Goal: Information Seeking & Learning: Learn about a topic

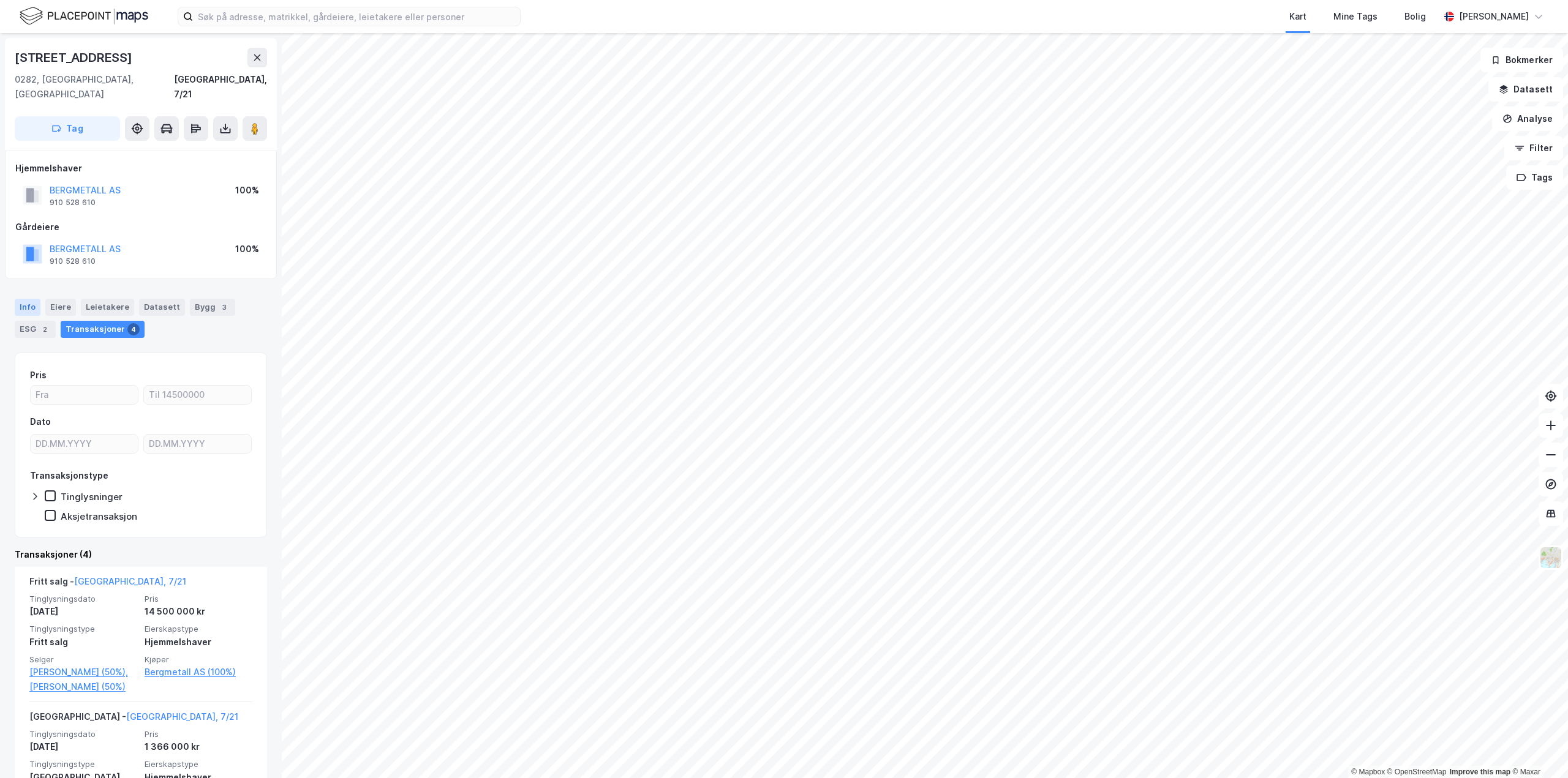
click at [26, 299] on div "Info" at bounding box center [27, 307] width 26 height 17
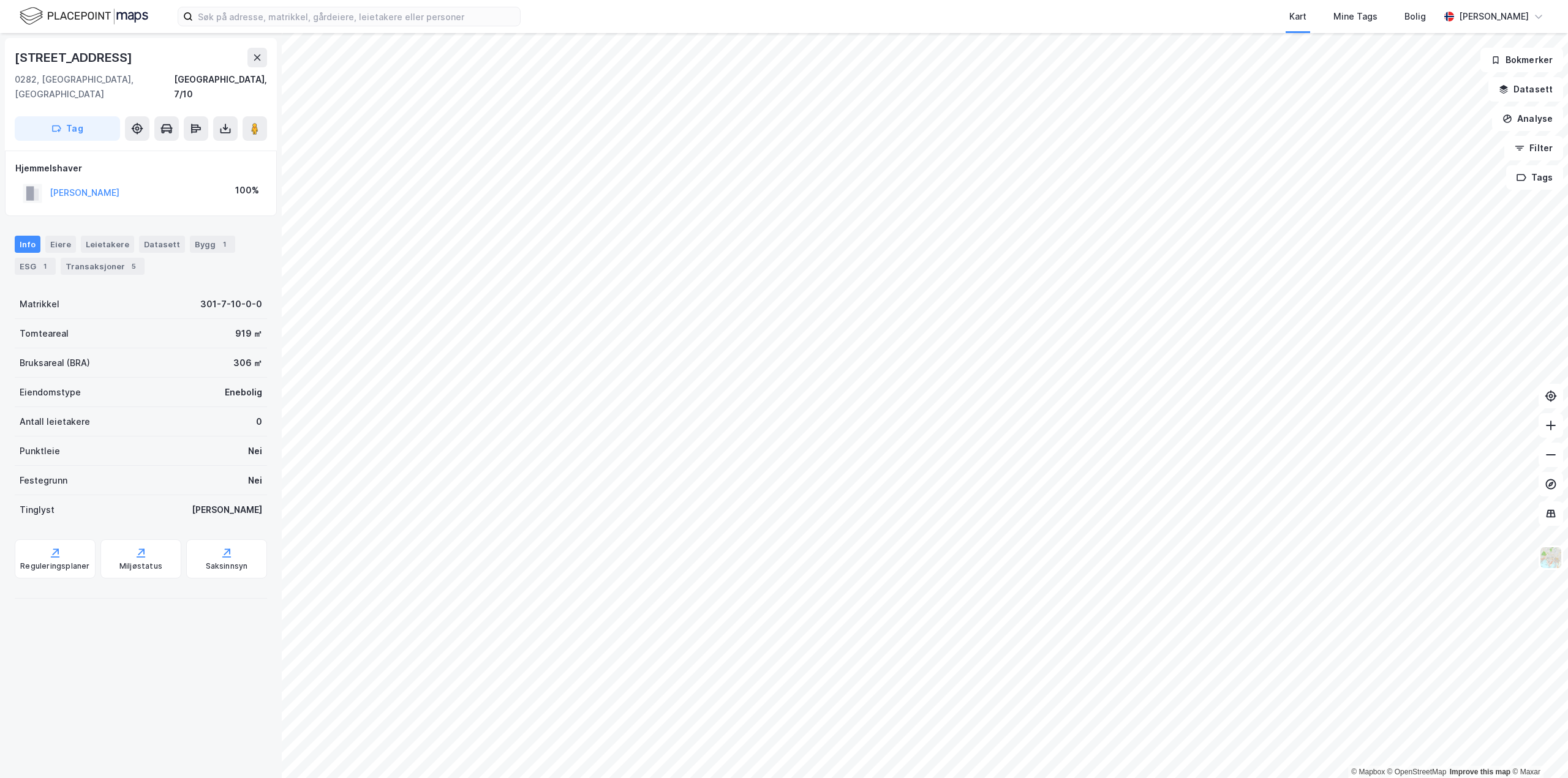
scroll to position [1, 0]
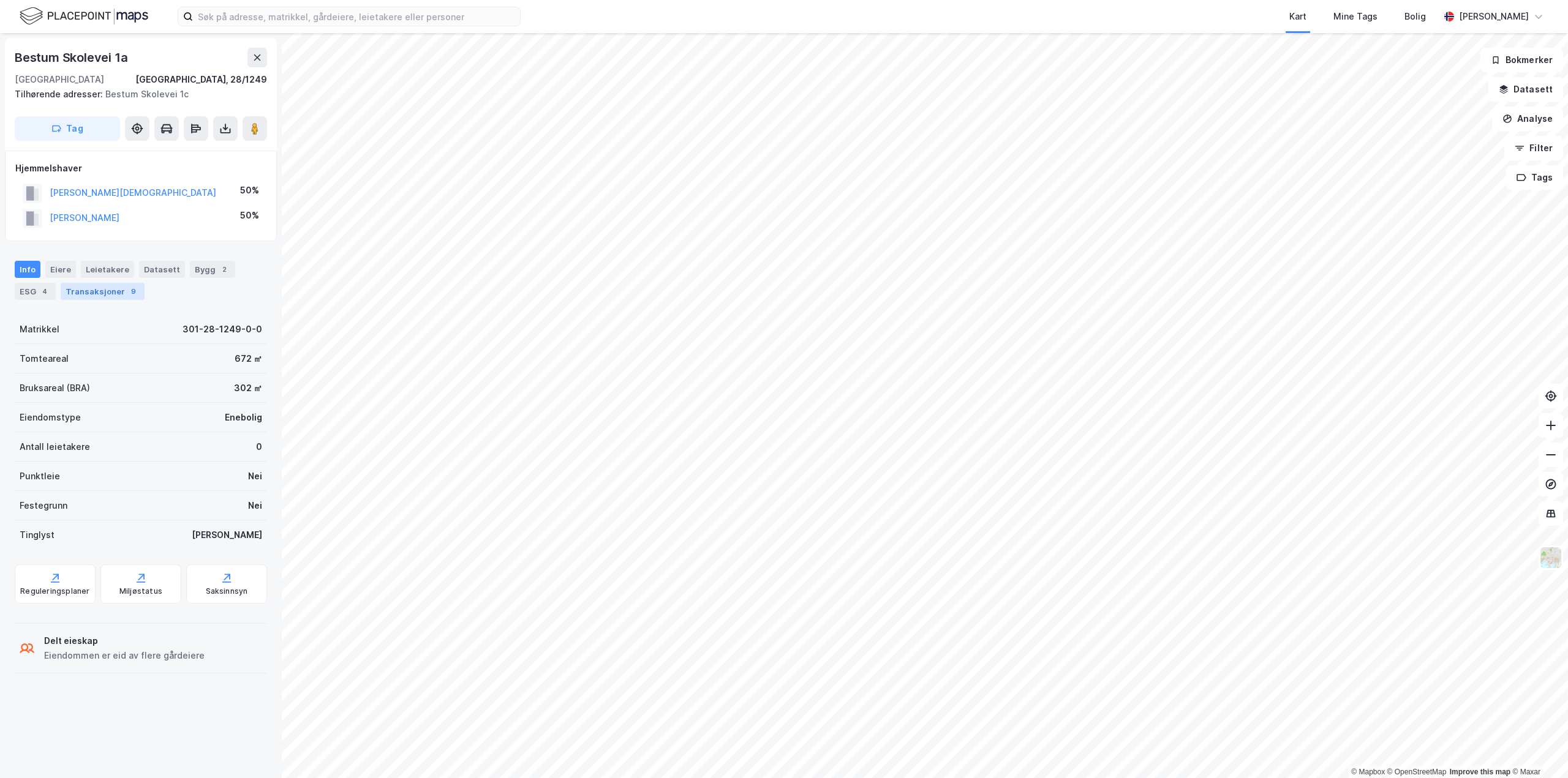
click at [127, 293] on div "9" at bounding box center [134, 291] width 12 height 12
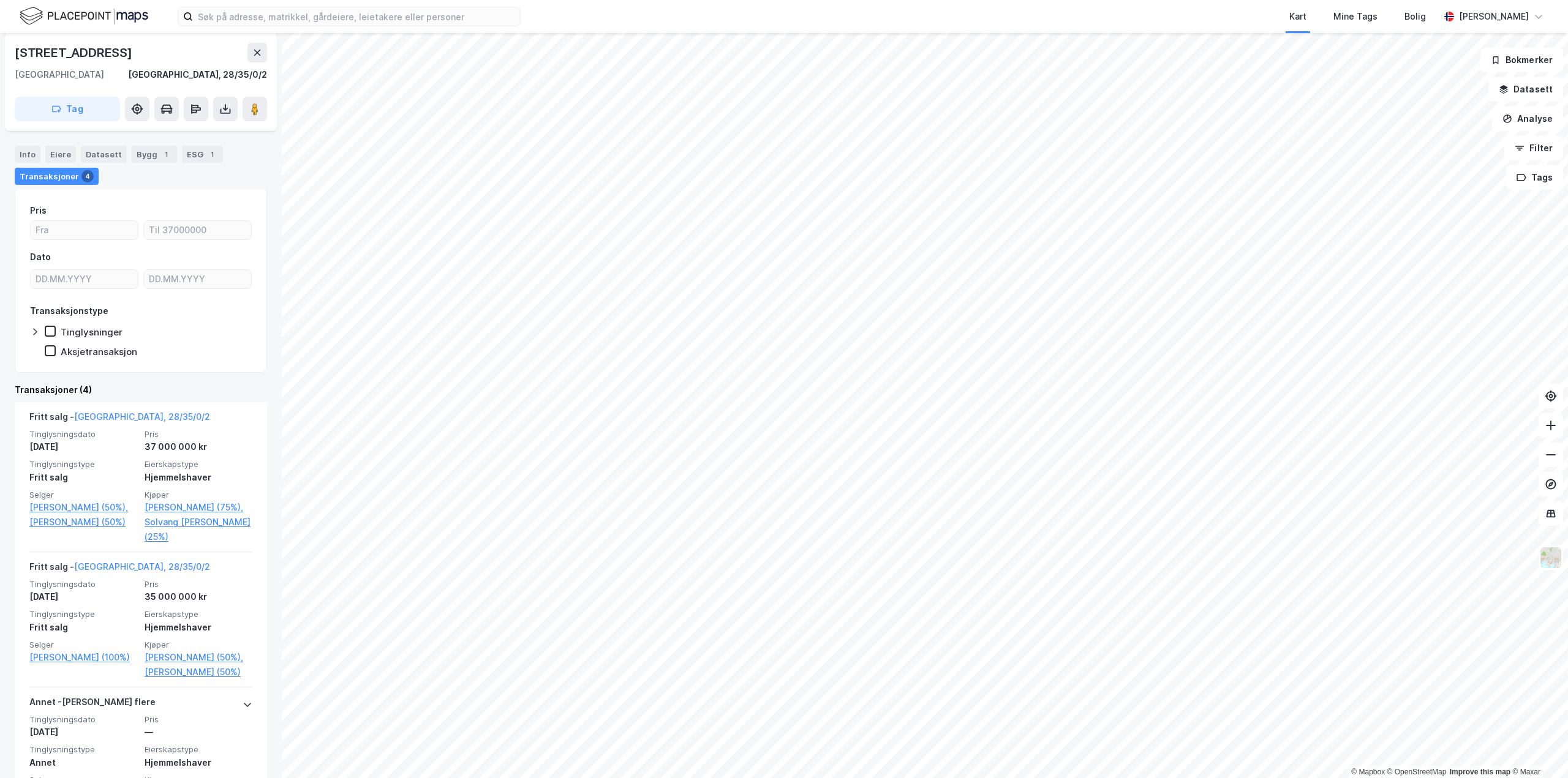
scroll to position [184, 0]
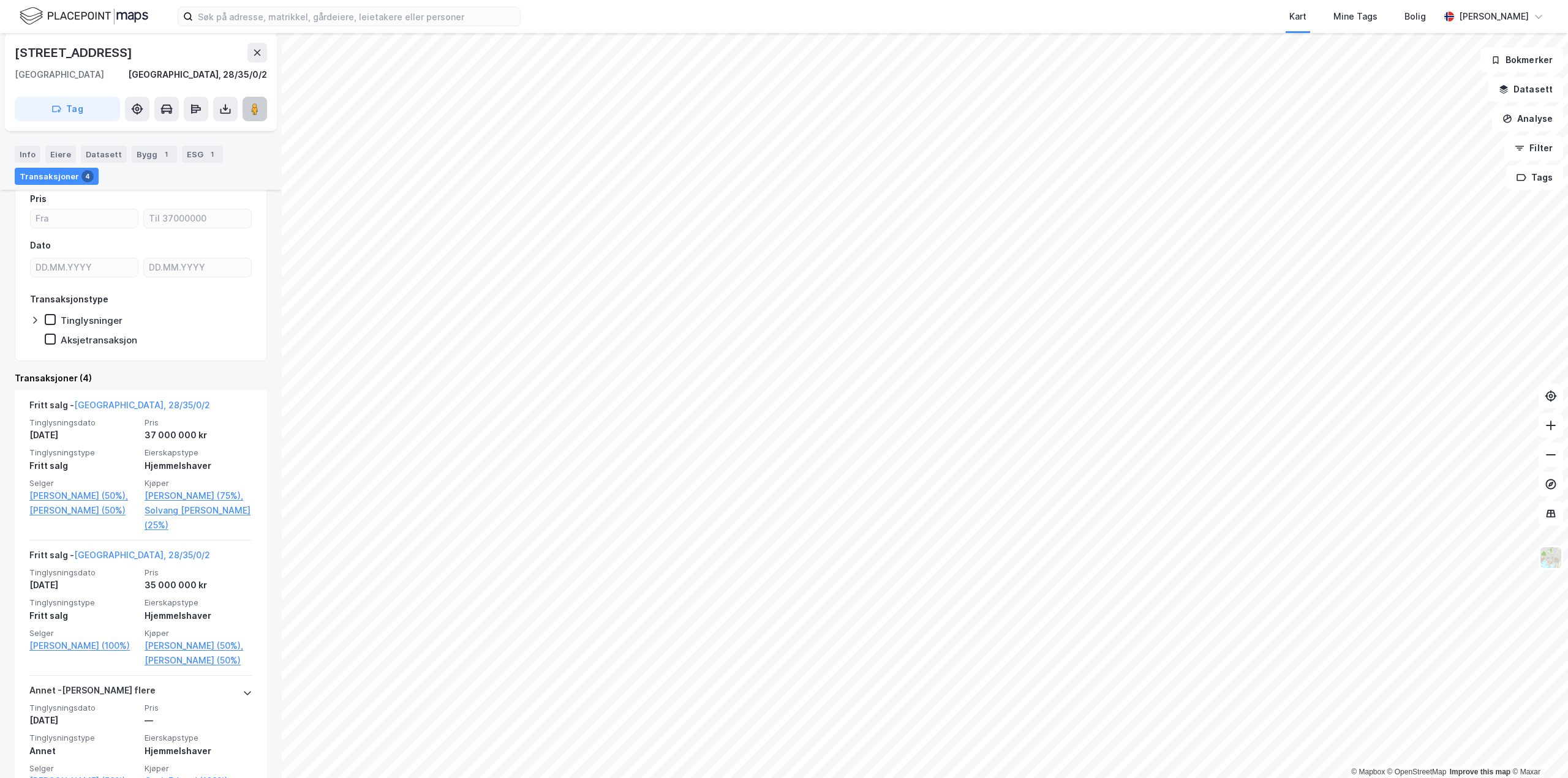
click at [253, 106] on image at bounding box center [255, 109] width 8 height 12
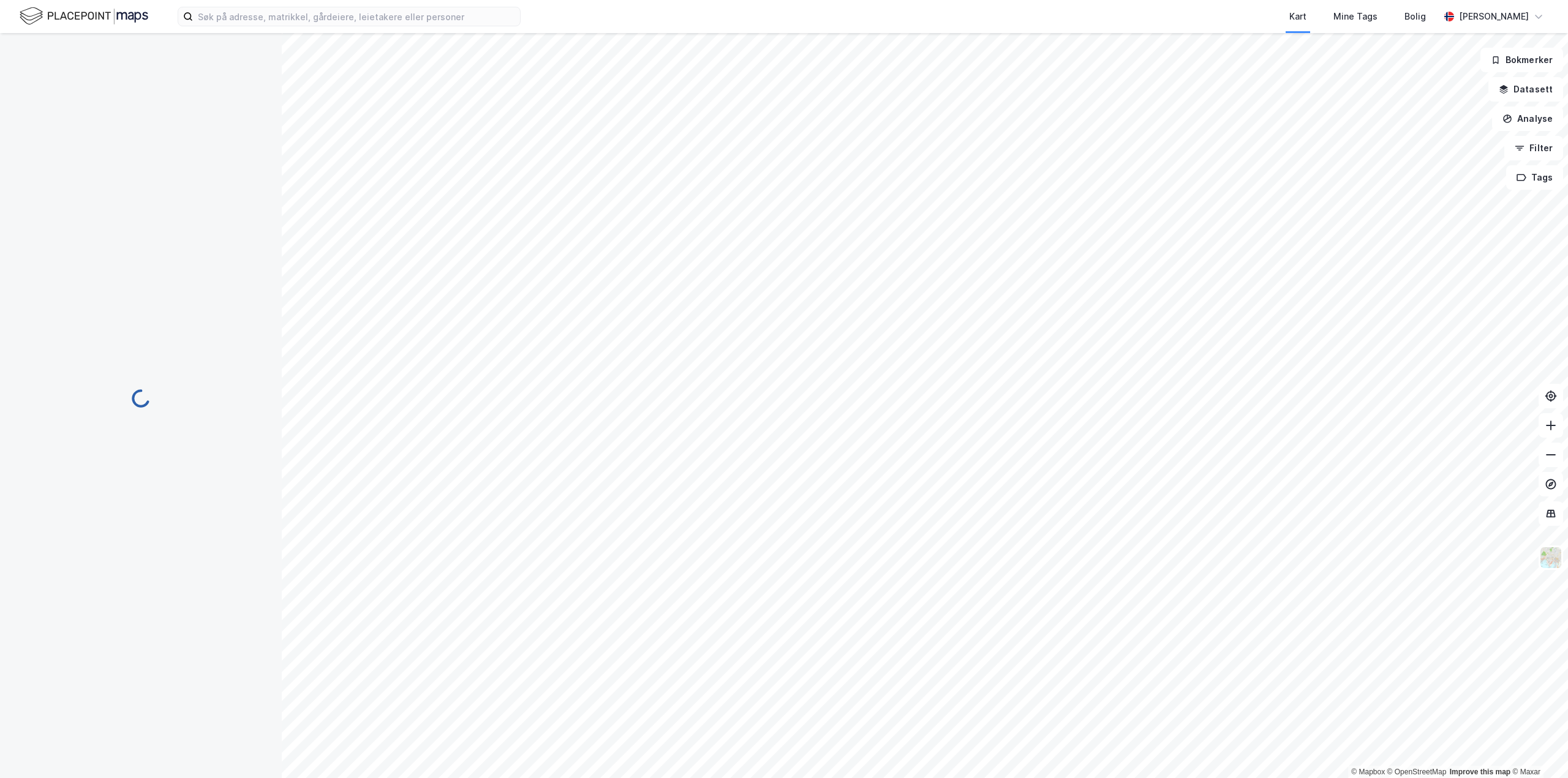
scroll to position [0, 0]
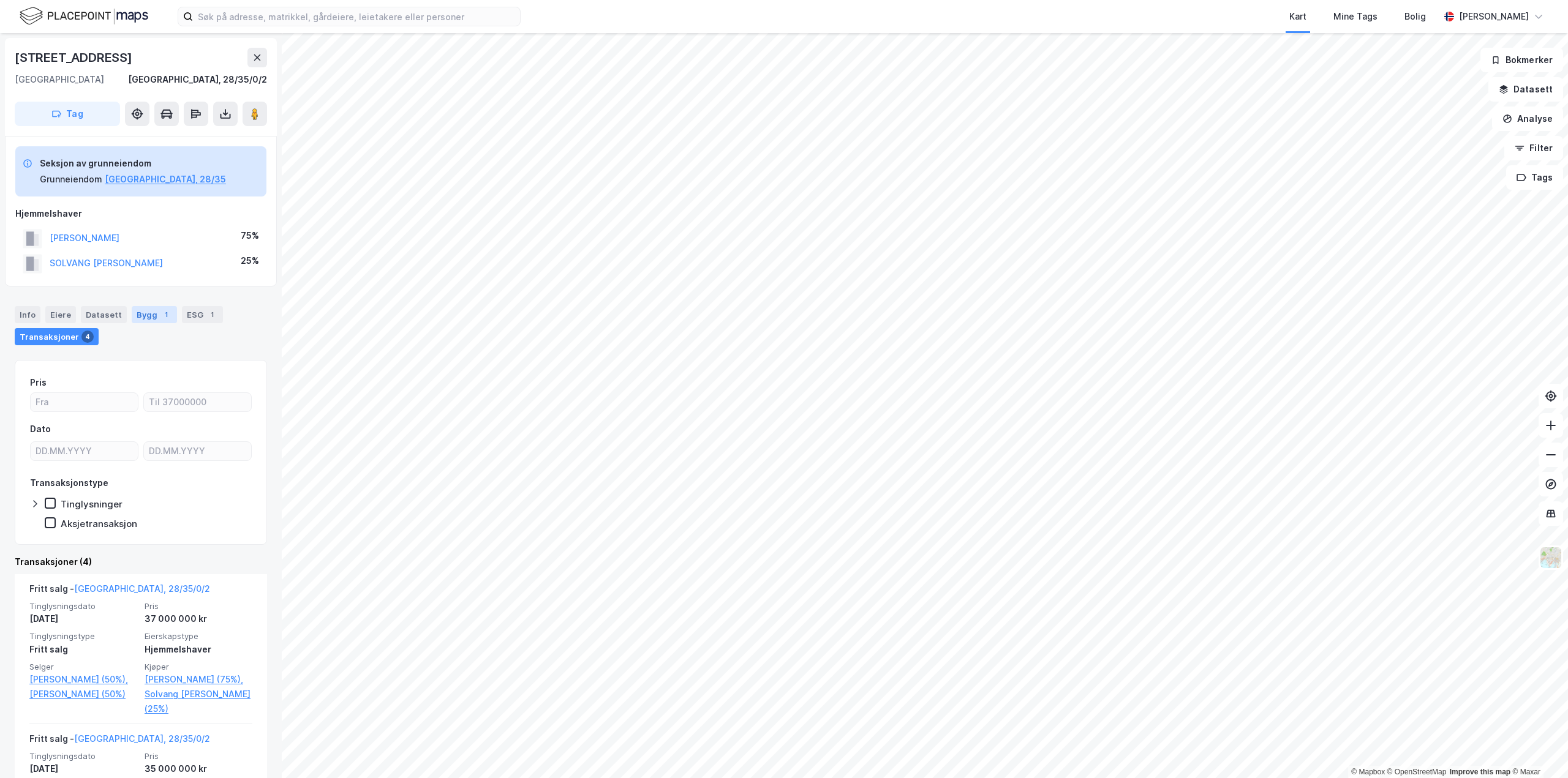
click at [146, 313] on div "Bygg 1" at bounding box center [154, 315] width 46 height 17
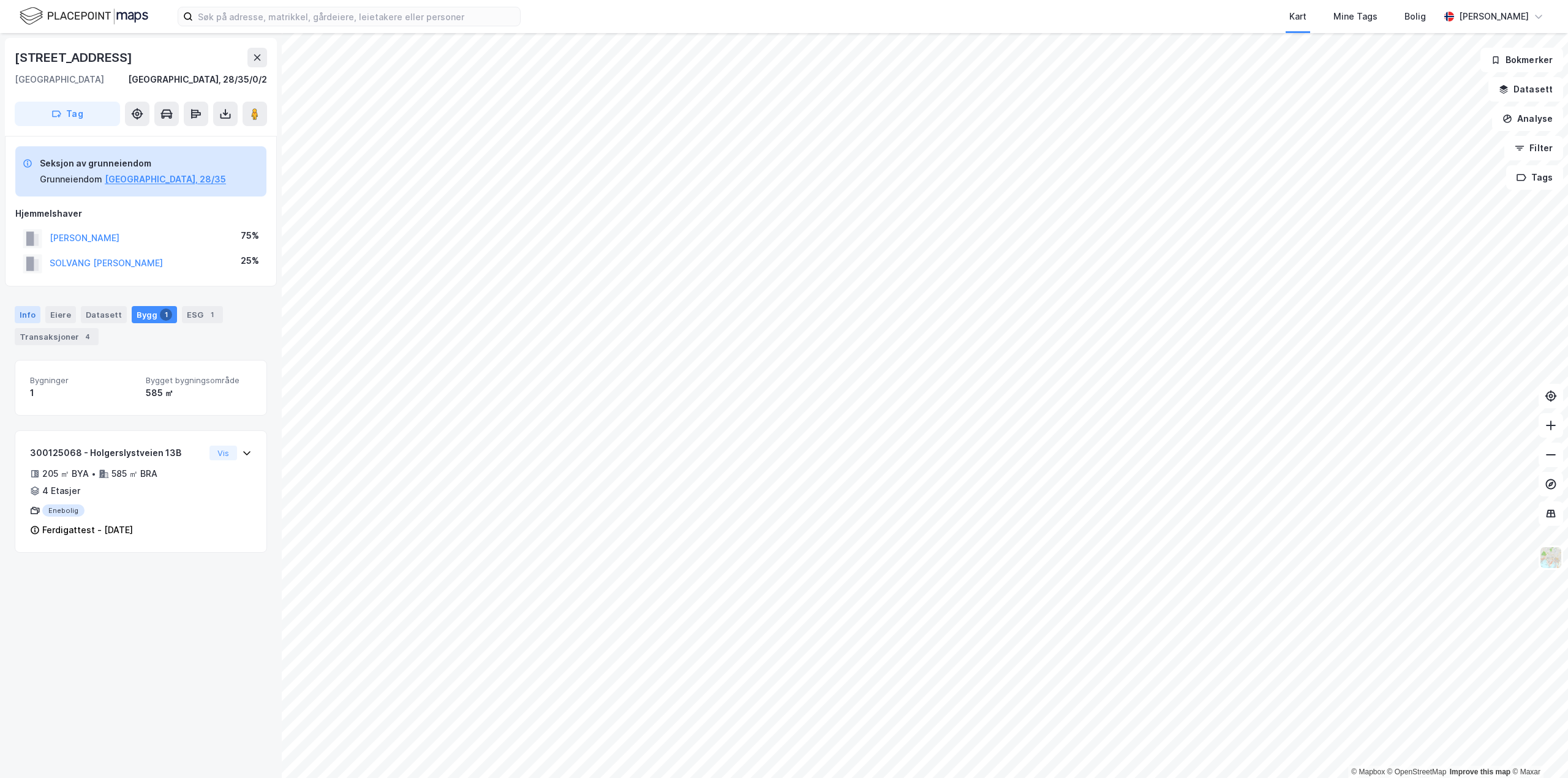
click at [30, 314] on div "Info" at bounding box center [27, 315] width 26 height 17
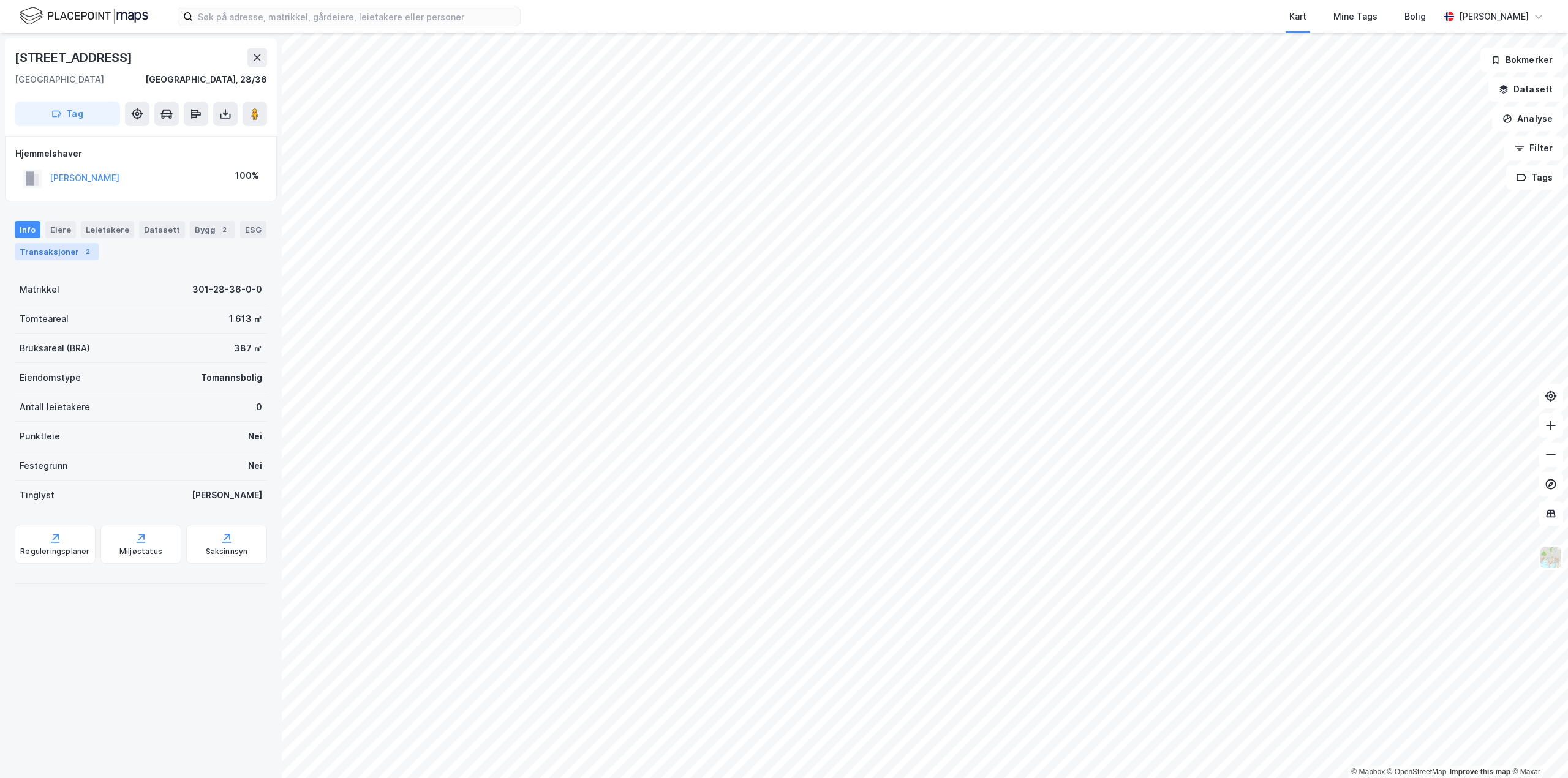
click at [38, 253] on div "Transaksjoner 2" at bounding box center [56, 251] width 84 height 17
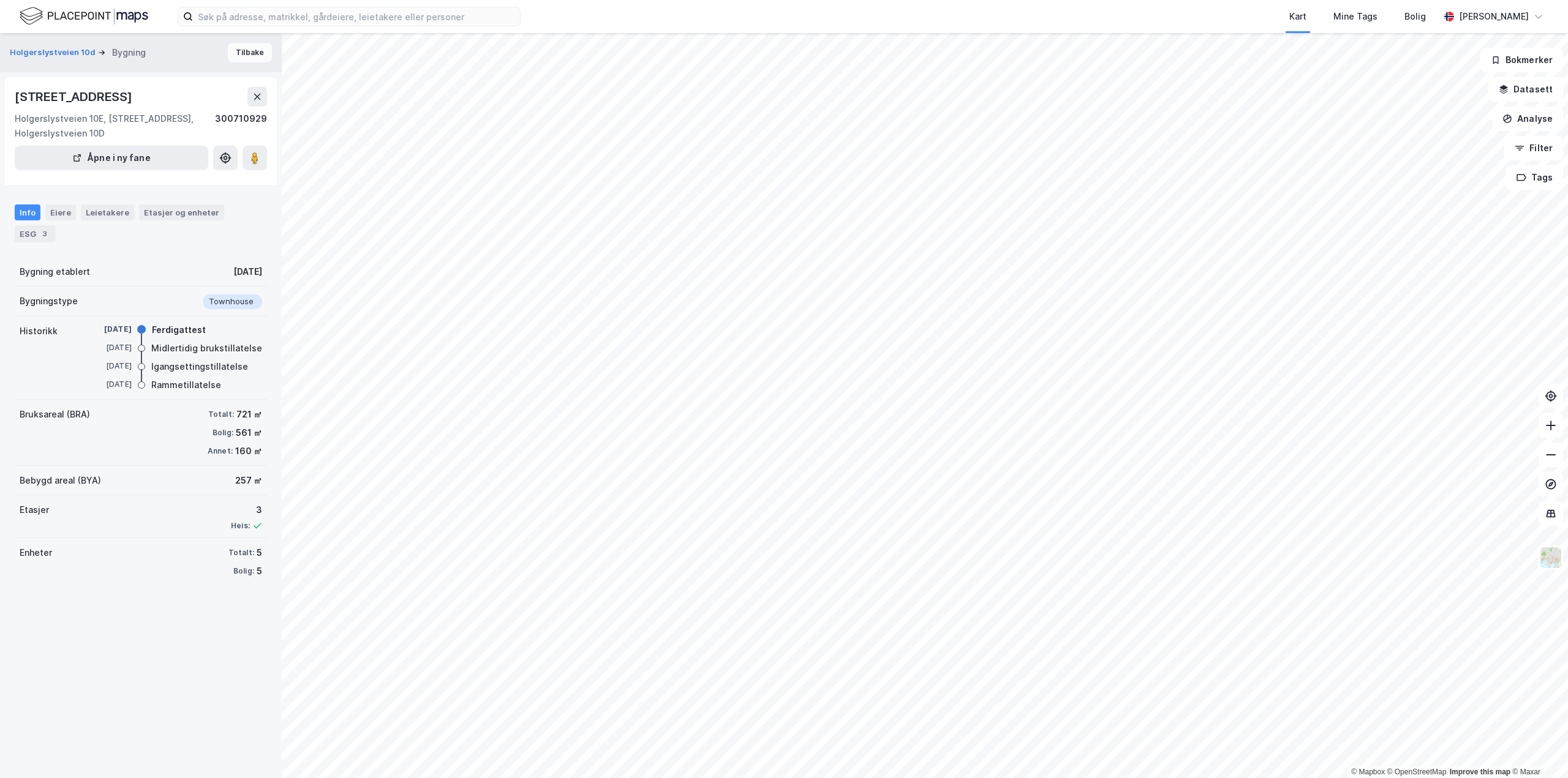
click at [245, 59] on button "Tilbake" at bounding box center [250, 53] width 44 height 19
